Goal: Task Accomplishment & Management: Use online tool/utility

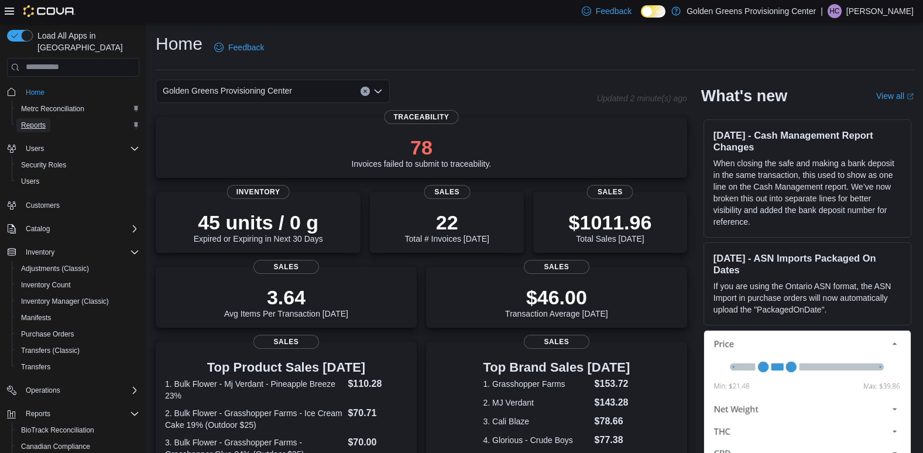
click at [40, 121] on span "Reports" at bounding box center [33, 125] width 25 height 9
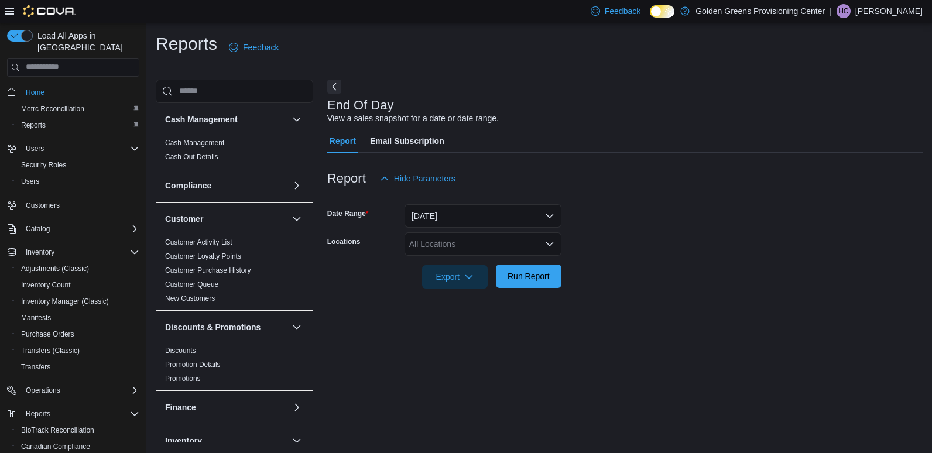
click at [514, 285] on span "Run Report" at bounding box center [529, 276] width 52 height 23
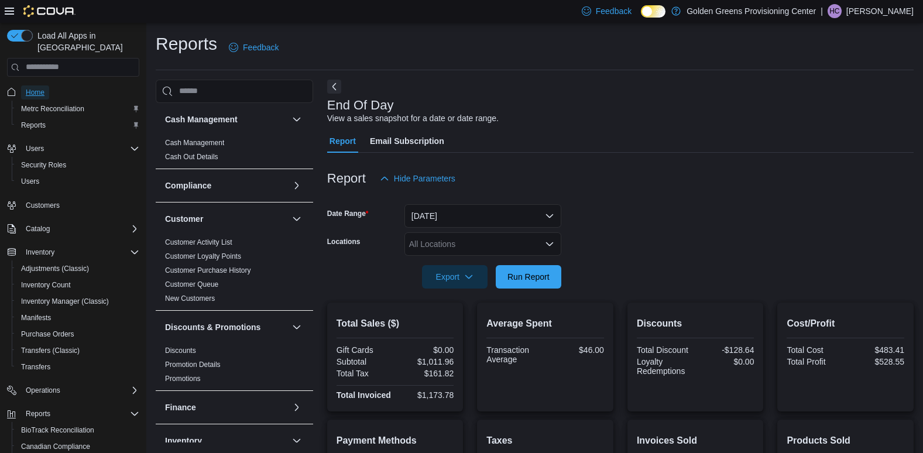
click at [43, 88] on span "Home" at bounding box center [35, 92] width 19 height 9
